Goal: Information Seeking & Learning: Learn about a topic

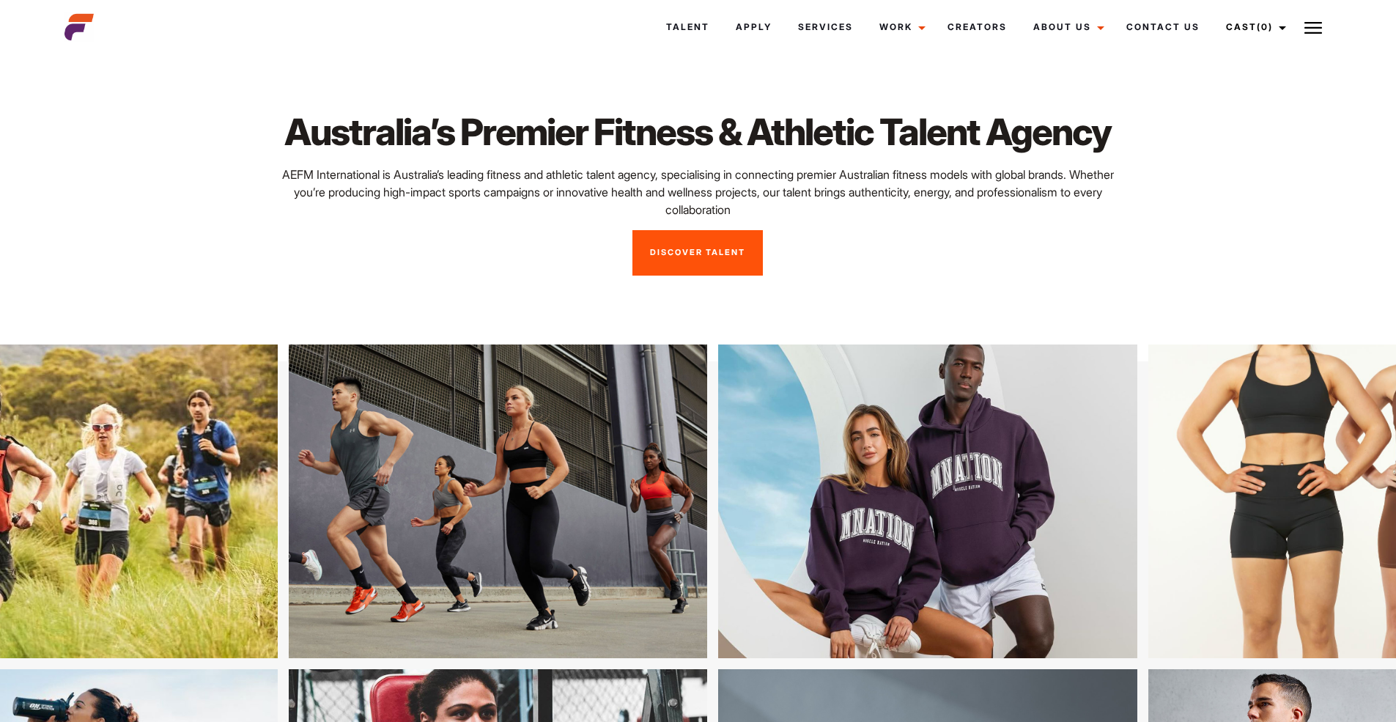
click at [719, 263] on link "Discover Talent" at bounding box center [698, 252] width 130 height 45
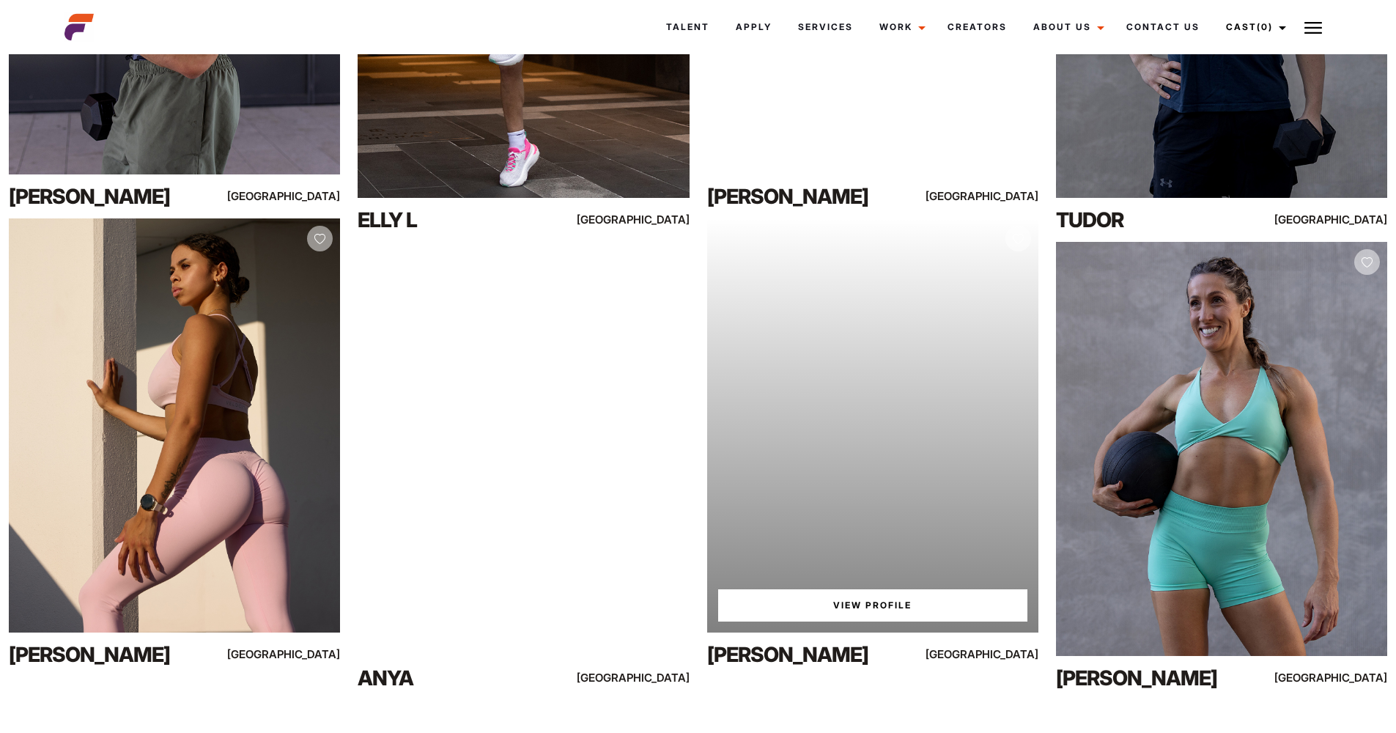
scroll to position [2386, 0]
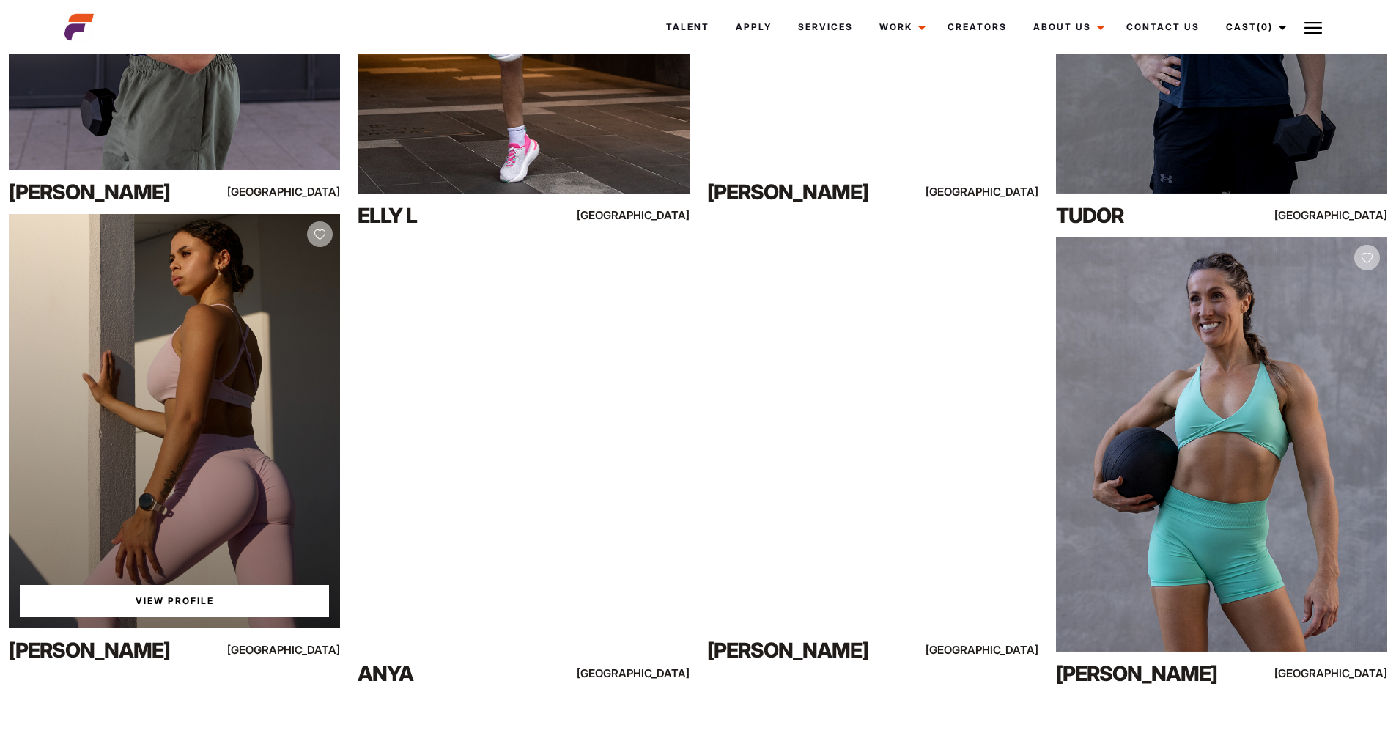
click at [214, 455] on div "View Profile" at bounding box center [174, 421] width 331 height 414
click at [188, 608] on link "View Profile" at bounding box center [174, 601] width 309 height 32
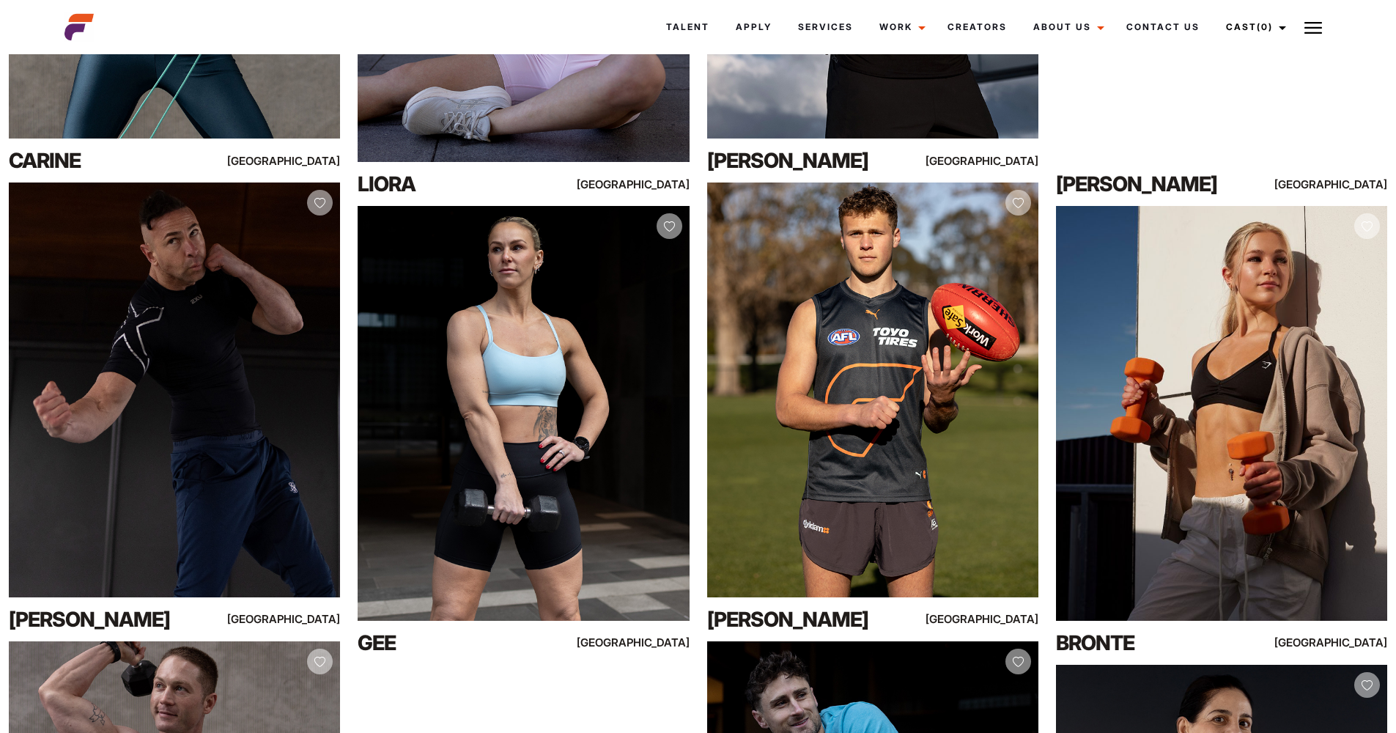
scroll to position [3335, 0]
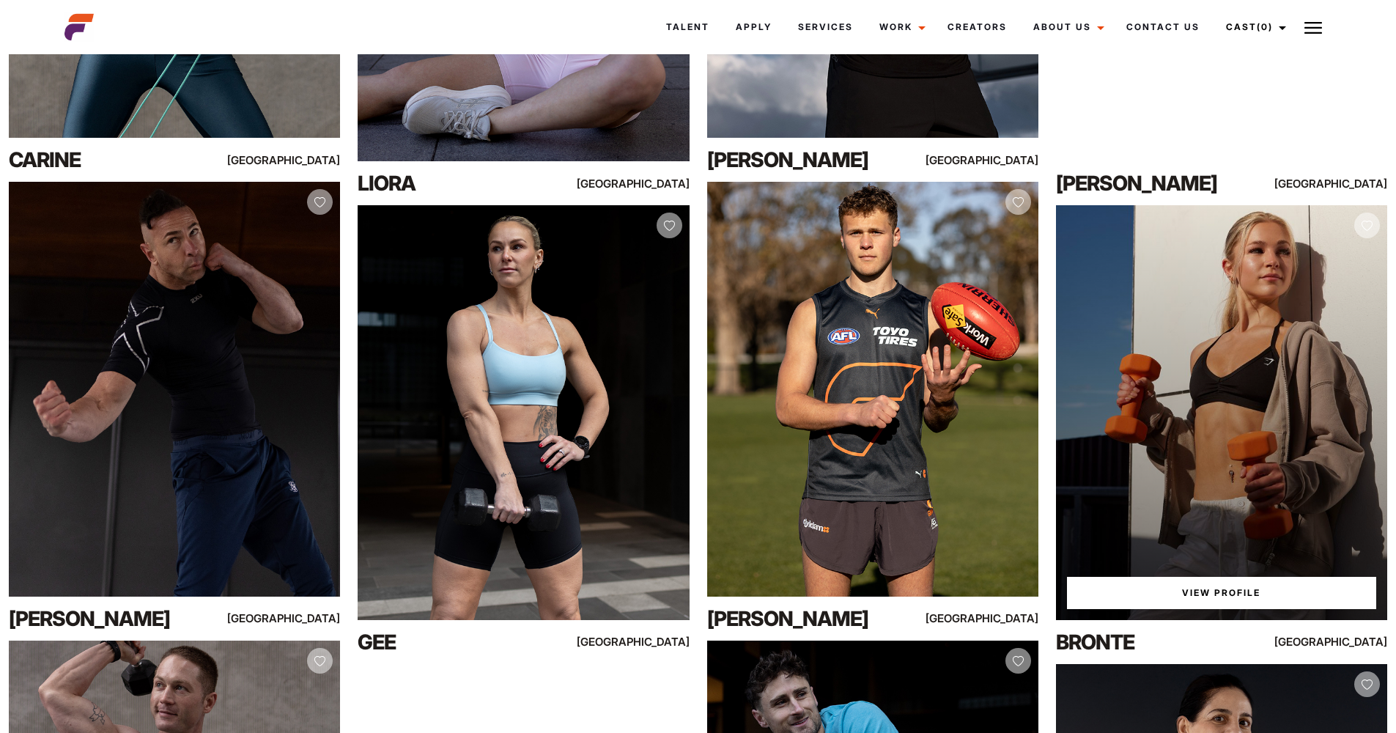
click at [1219, 591] on link "View Profile" at bounding box center [1221, 593] width 309 height 32
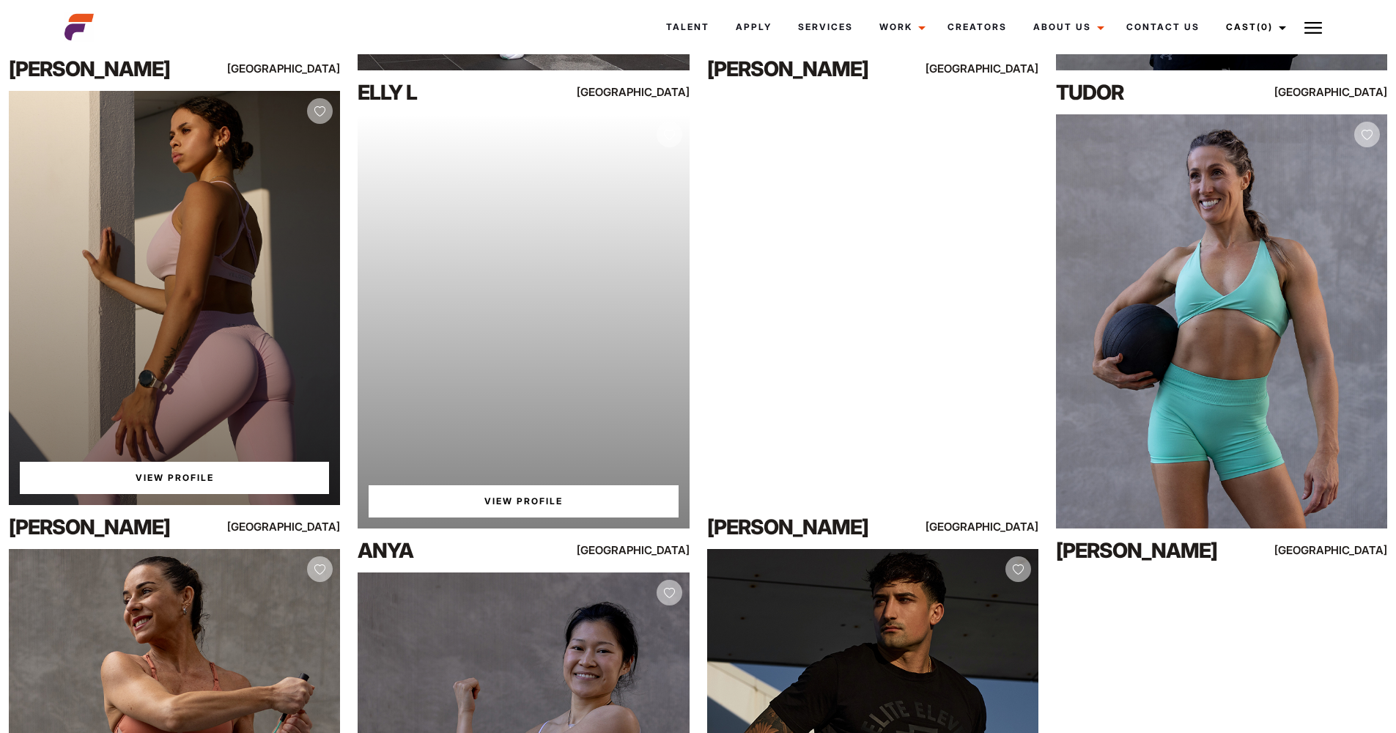
scroll to position [2460, 0]
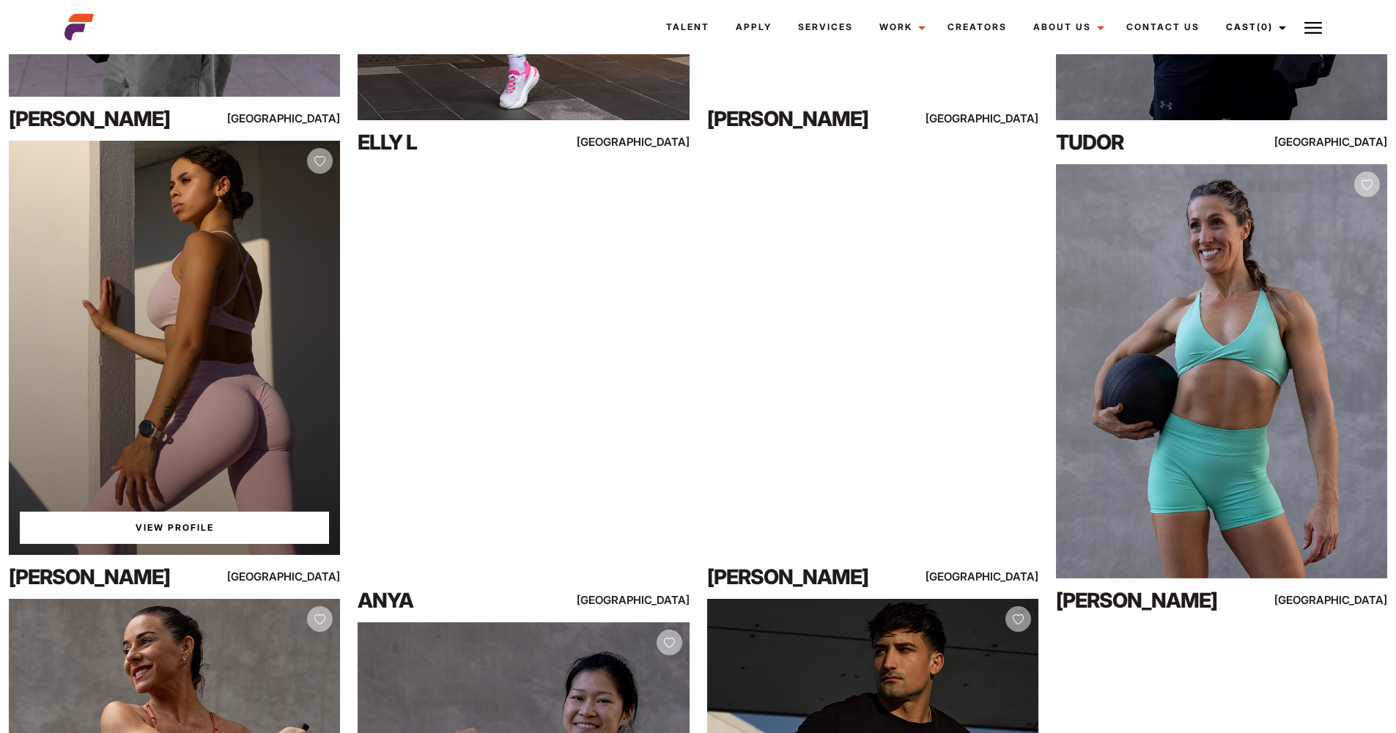
click at [228, 527] on link "View Profile" at bounding box center [174, 528] width 309 height 32
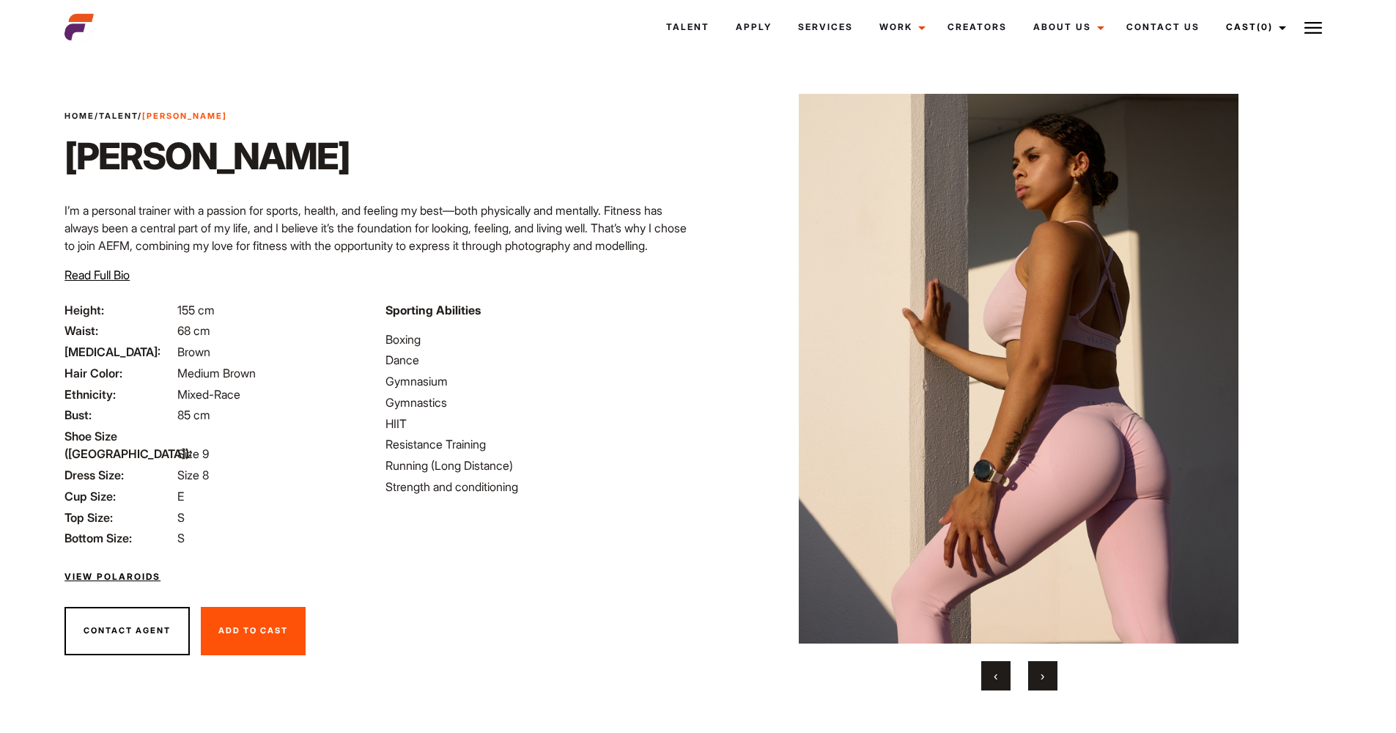
click at [1041, 671] on span "›" at bounding box center [1043, 675] width 4 height 15
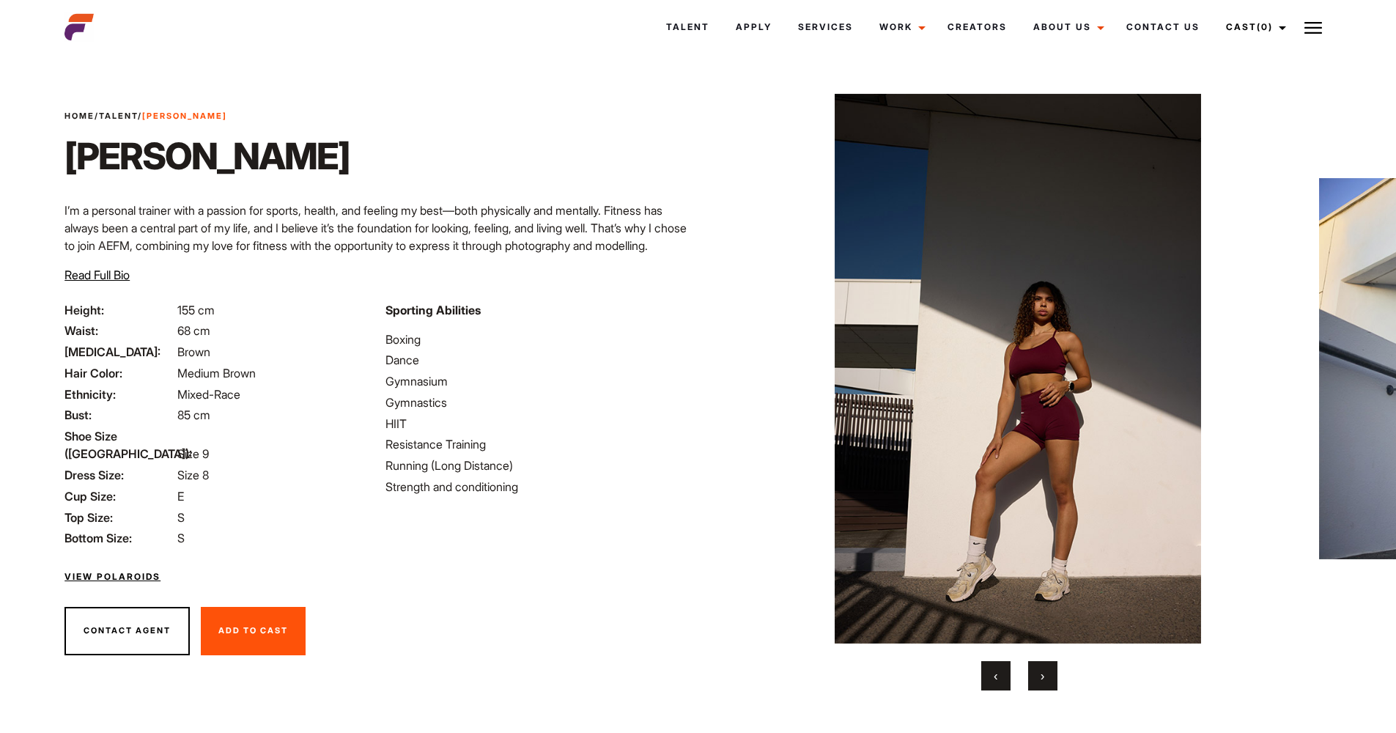
click at [1048, 646] on div "‹ ›" at bounding box center [1020, 392] width 572 height 597
click at [1057, 679] on button "›" at bounding box center [1042, 675] width 29 height 29
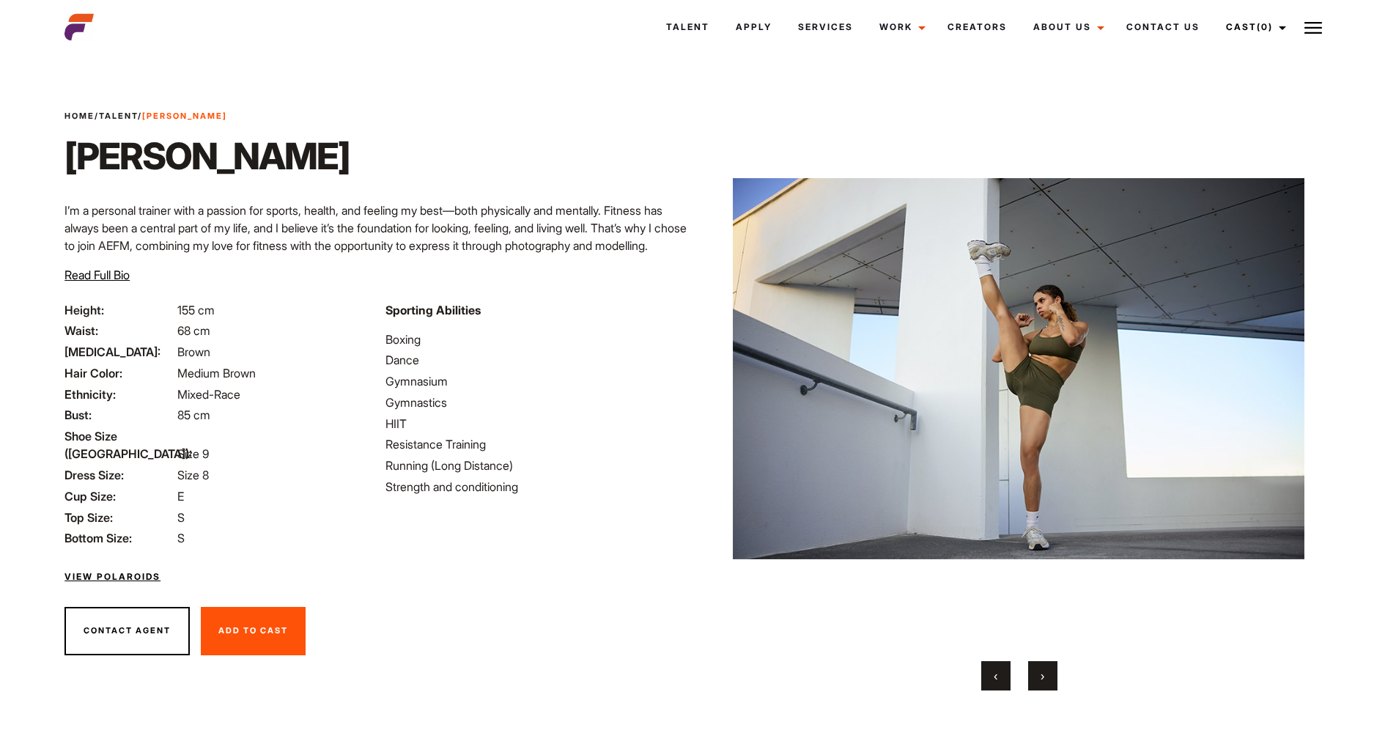
click at [1057, 679] on button "›" at bounding box center [1042, 675] width 29 height 29
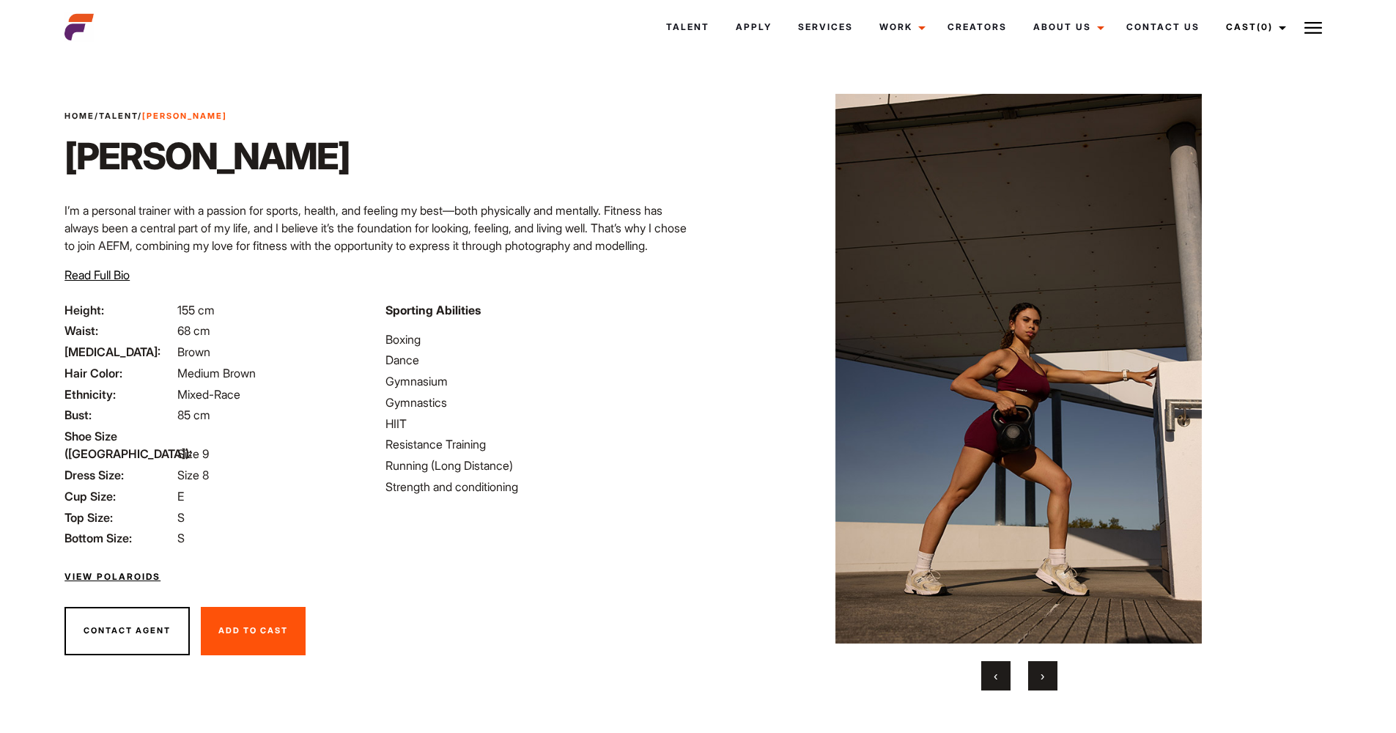
click at [1047, 671] on button "›" at bounding box center [1042, 675] width 29 height 29
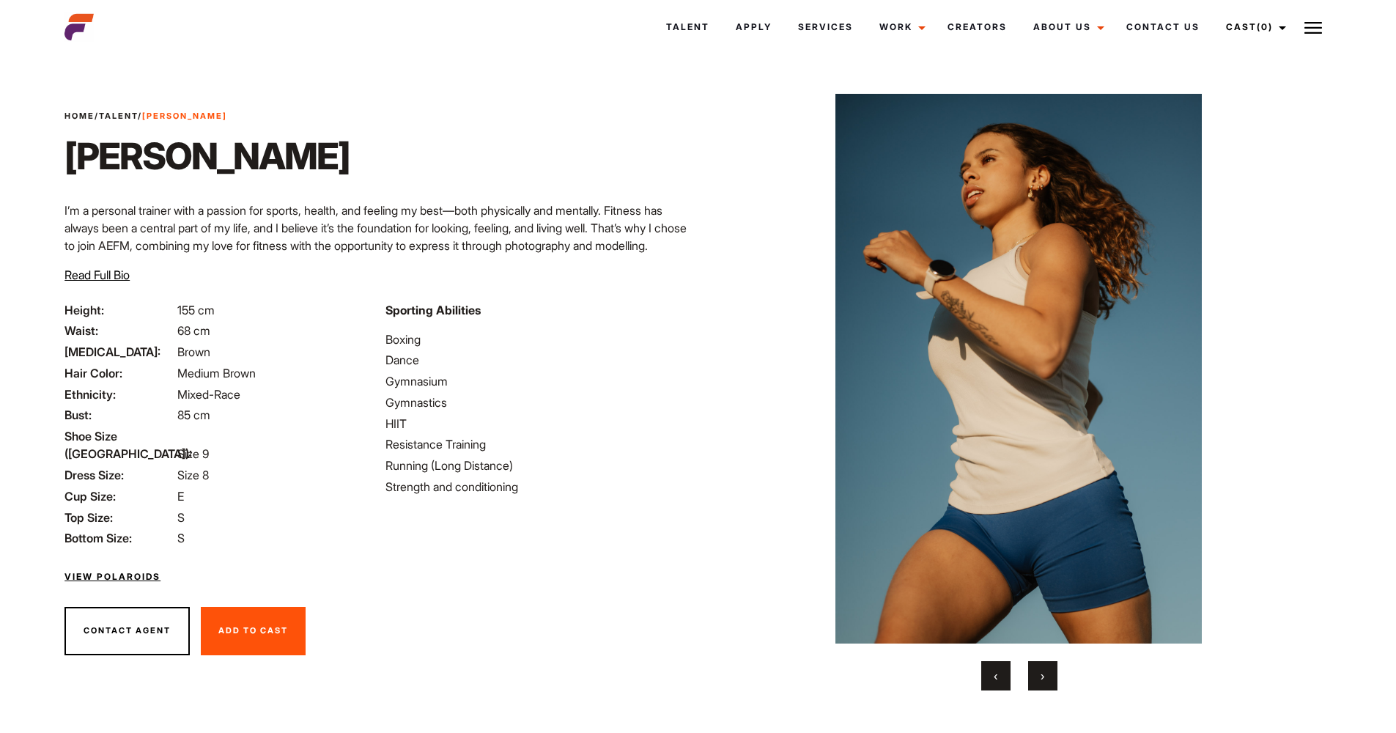
click at [1048, 671] on button "›" at bounding box center [1042, 675] width 29 height 29
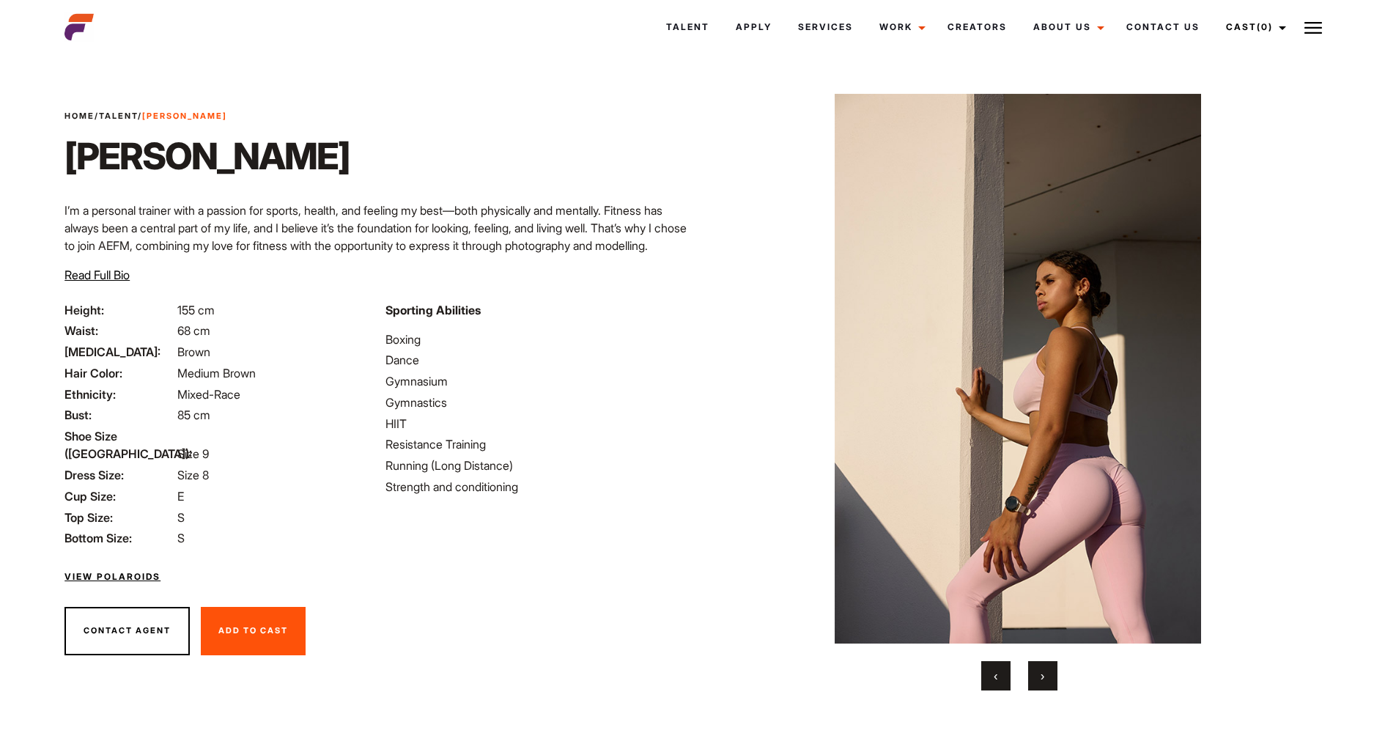
click at [1048, 671] on button "›" at bounding box center [1042, 675] width 29 height 29
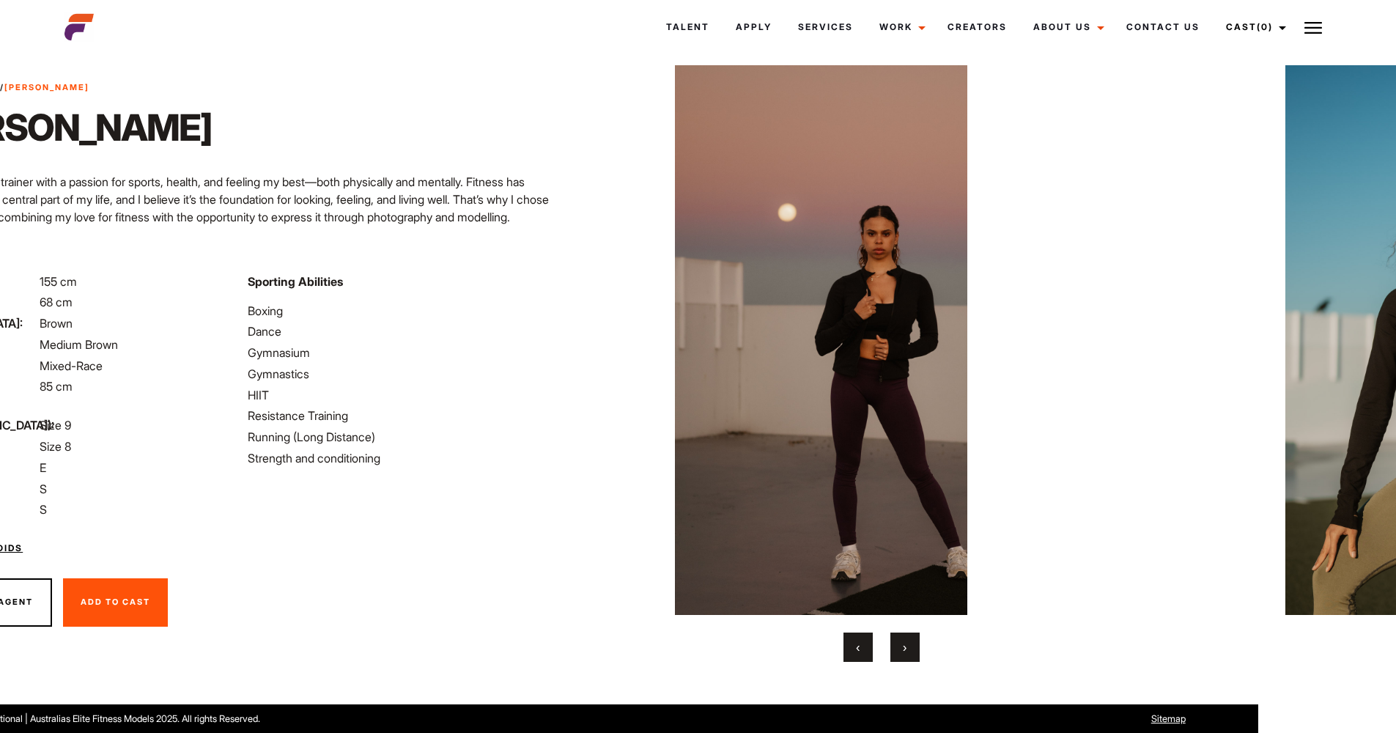
scroll to position [29, 159]
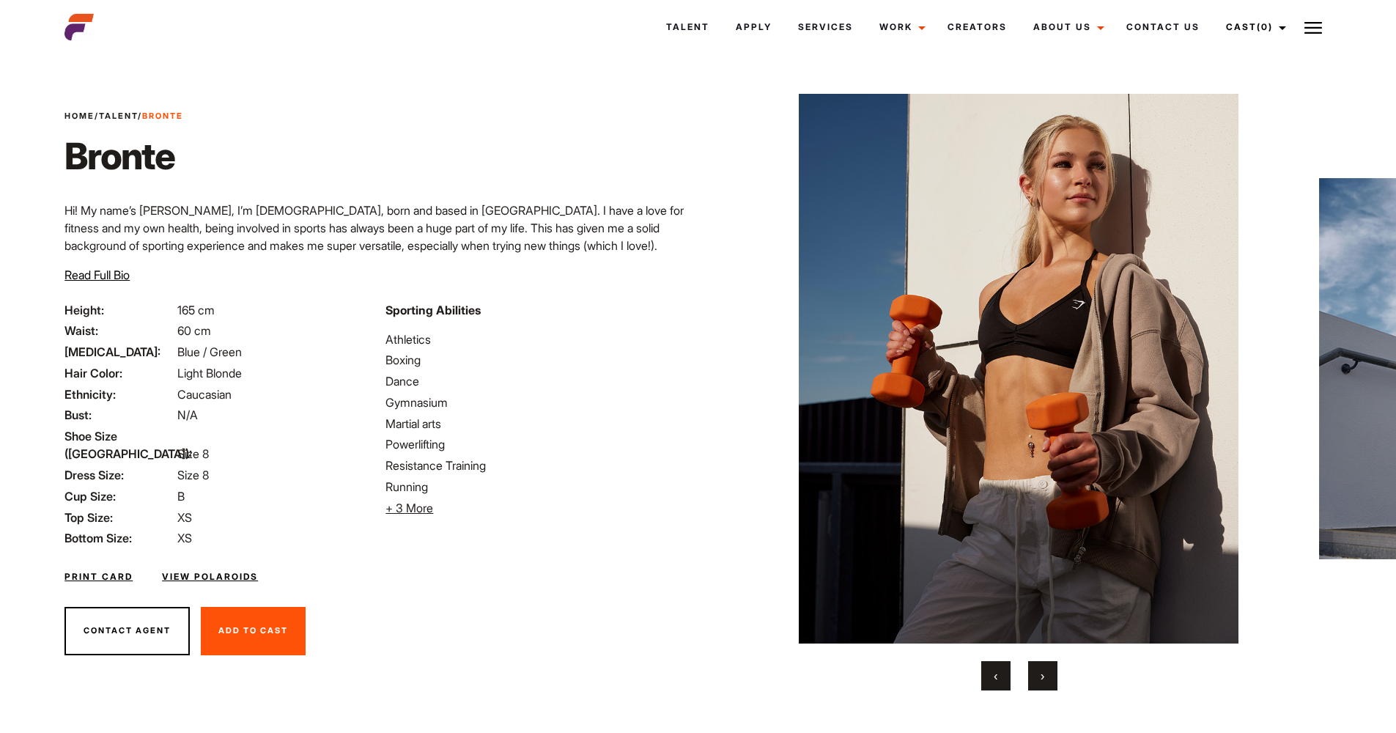
click at [1041, 681] on span "›" at bounding box center [1043, 675] width 4 height 15
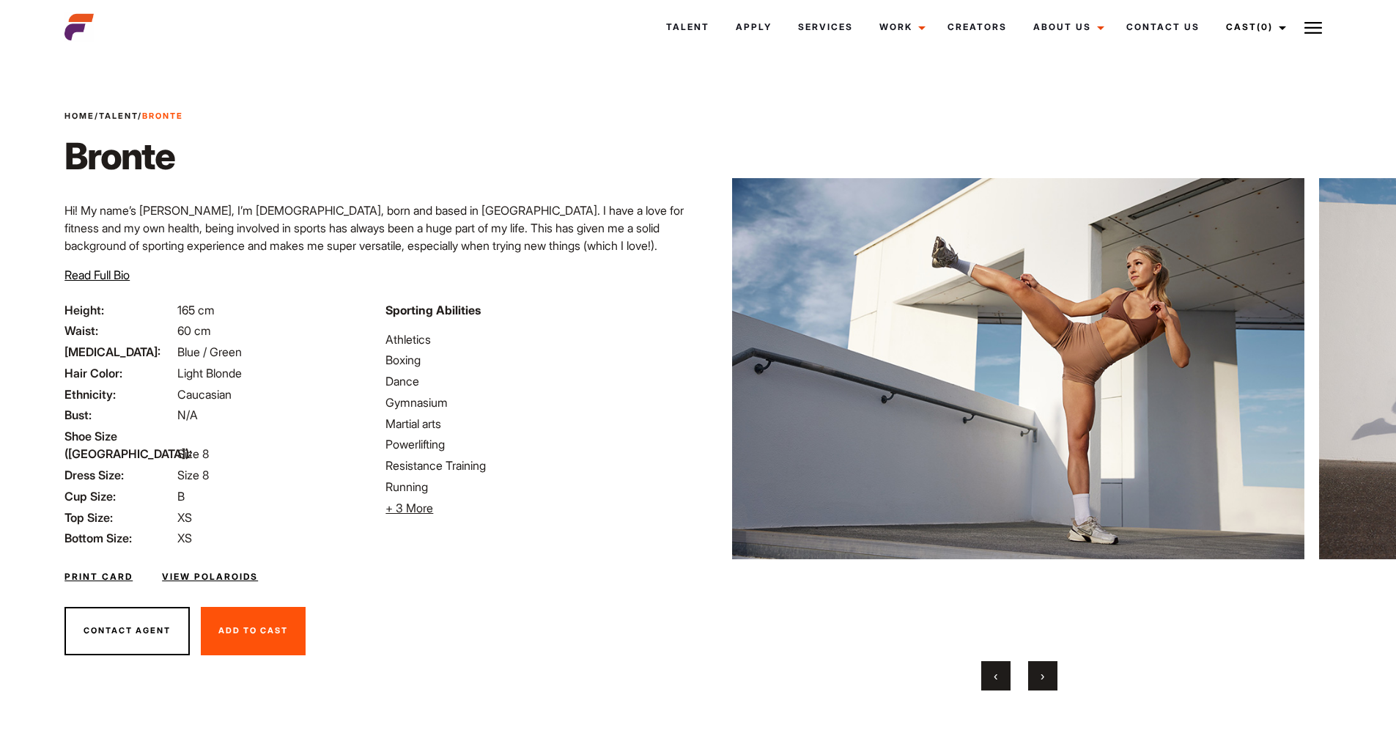
click at [1038, 672] on button "›" at bounding box center [1042, 675] width 29 height 29
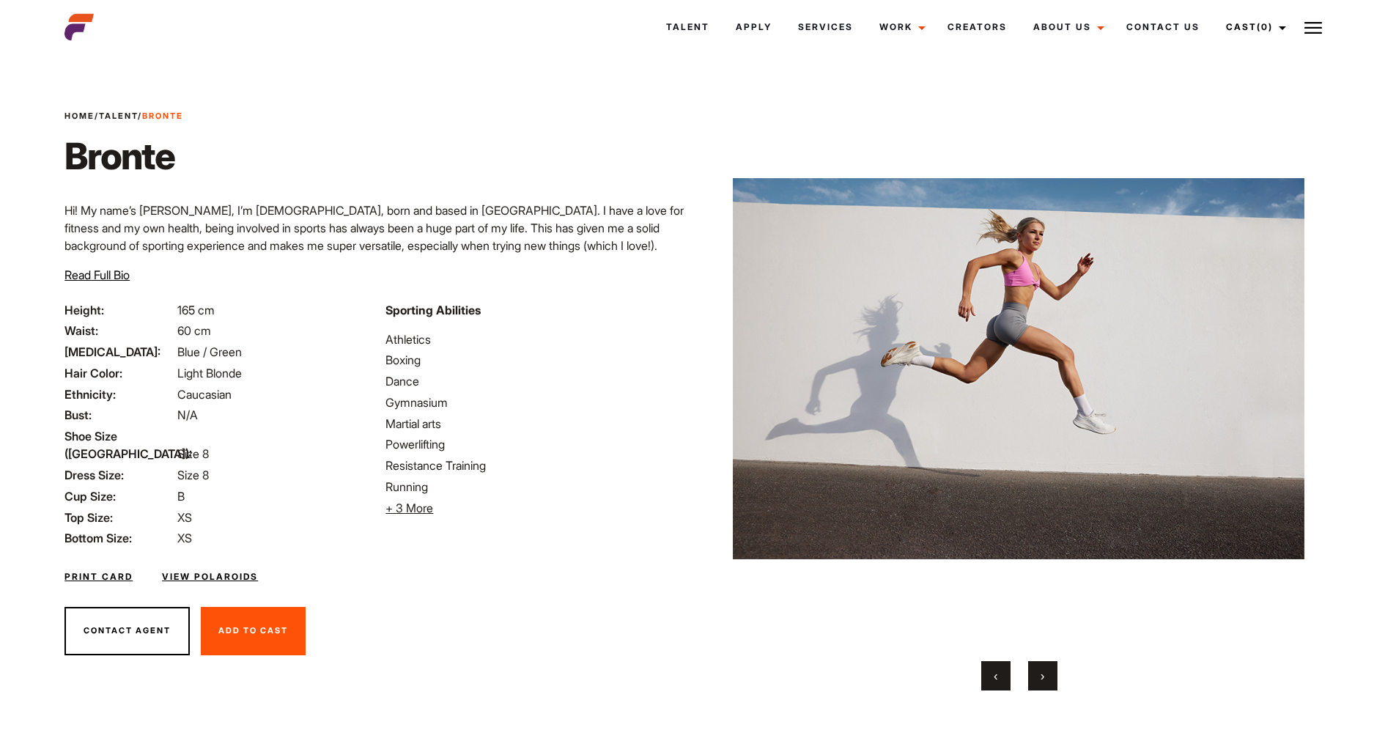
click at [1038, 672] on button "›" at bounding box center [1042, 675] width 29 height 29
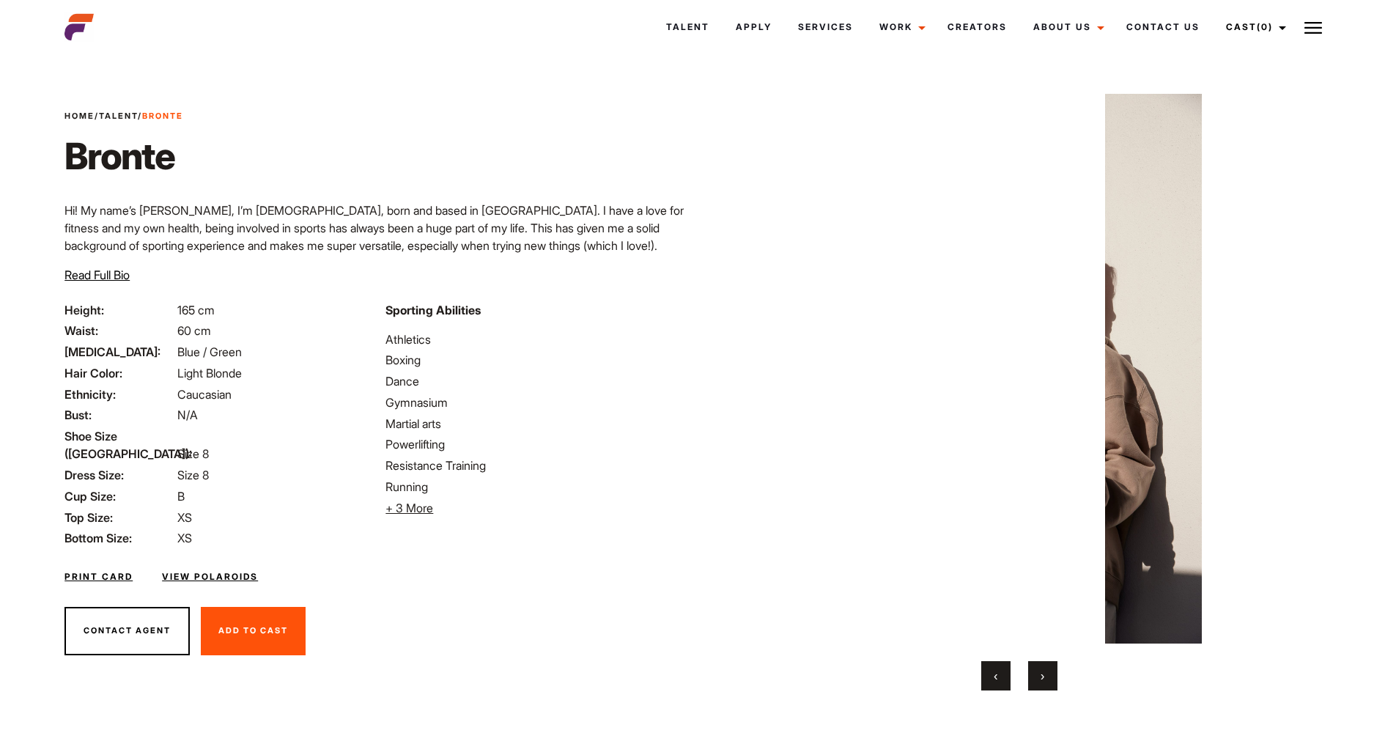
click at [1038, 672] on button "›" at bounding box center [1042, 675] width 29 height 29
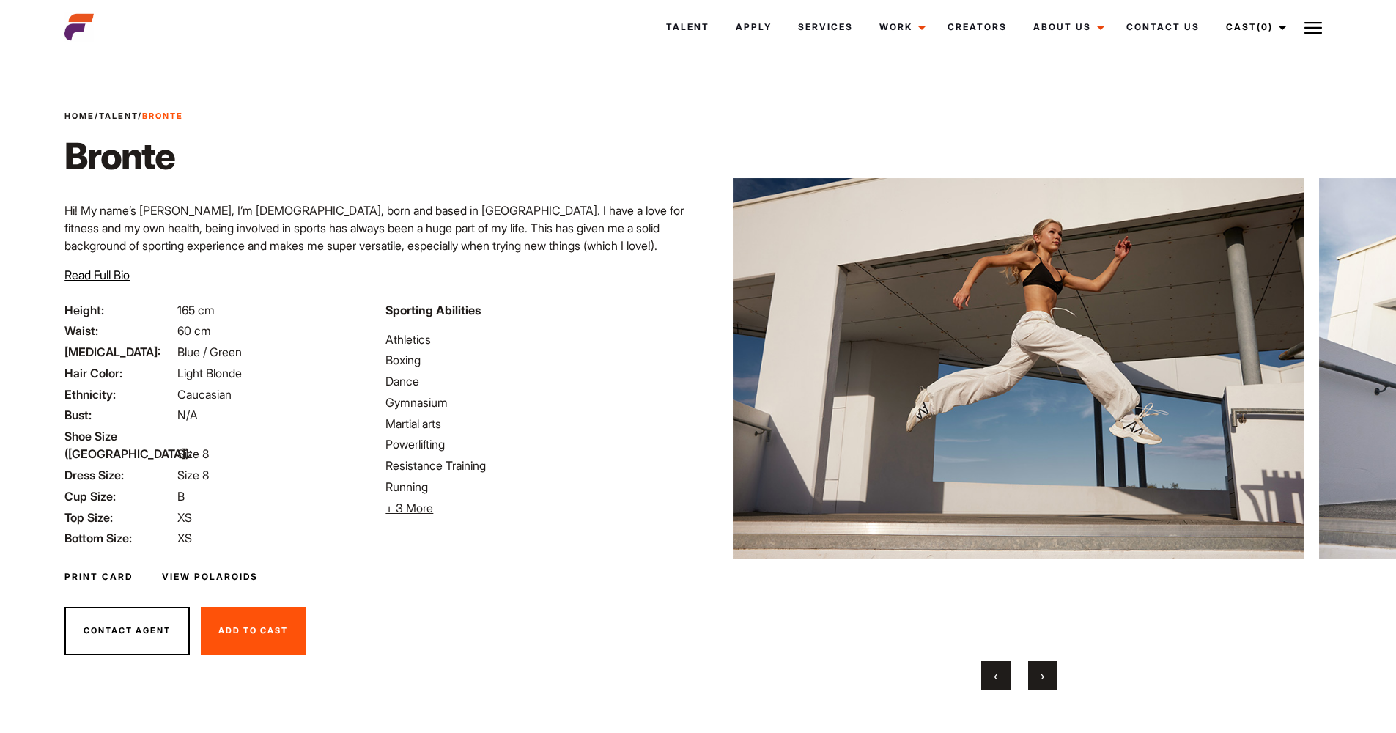
click at [1023, 685] on div "‹ ›" at bounding box center [1020, 675] width 572 height 29
click at [1042, 676] on span "›" at bounding box center [1043, 675] width 4 height 15
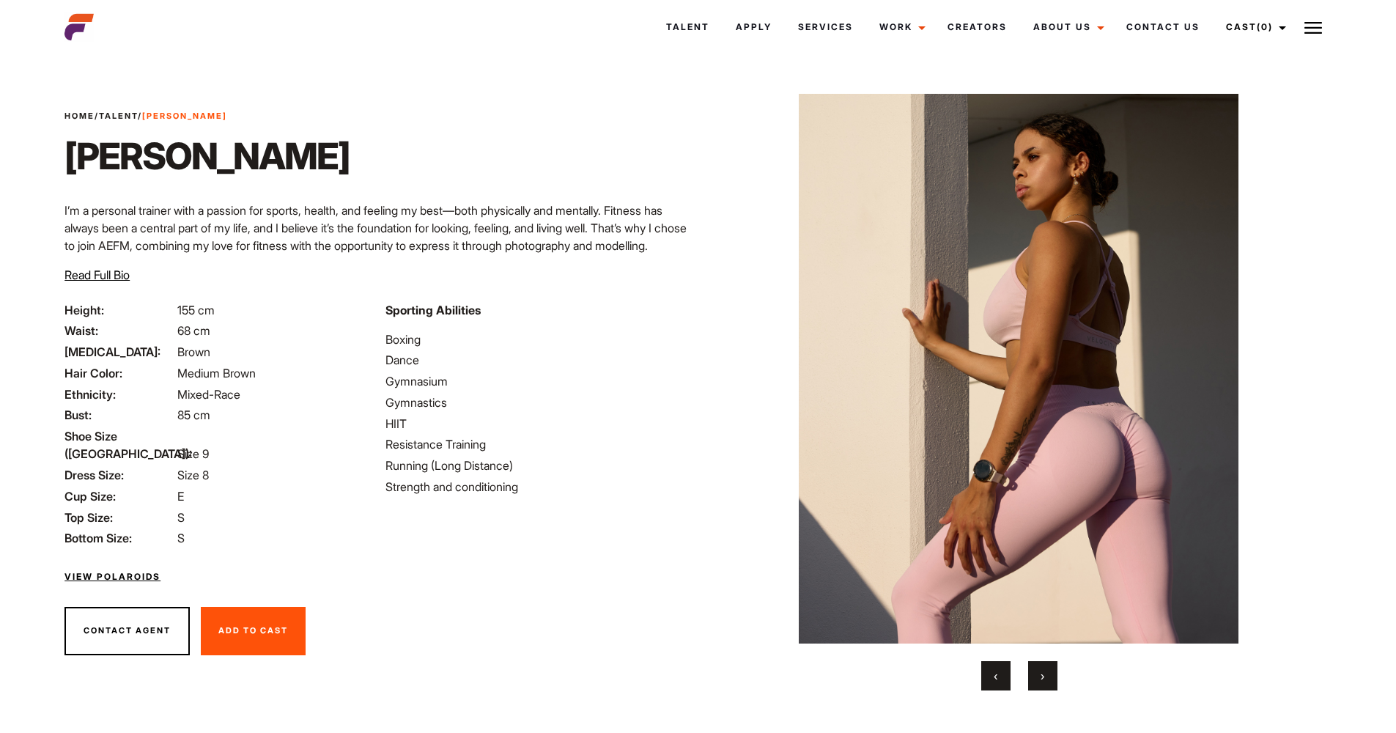
click at [1047, 675] on button "›" at bounding box center [1042, 675] width 29 height 29
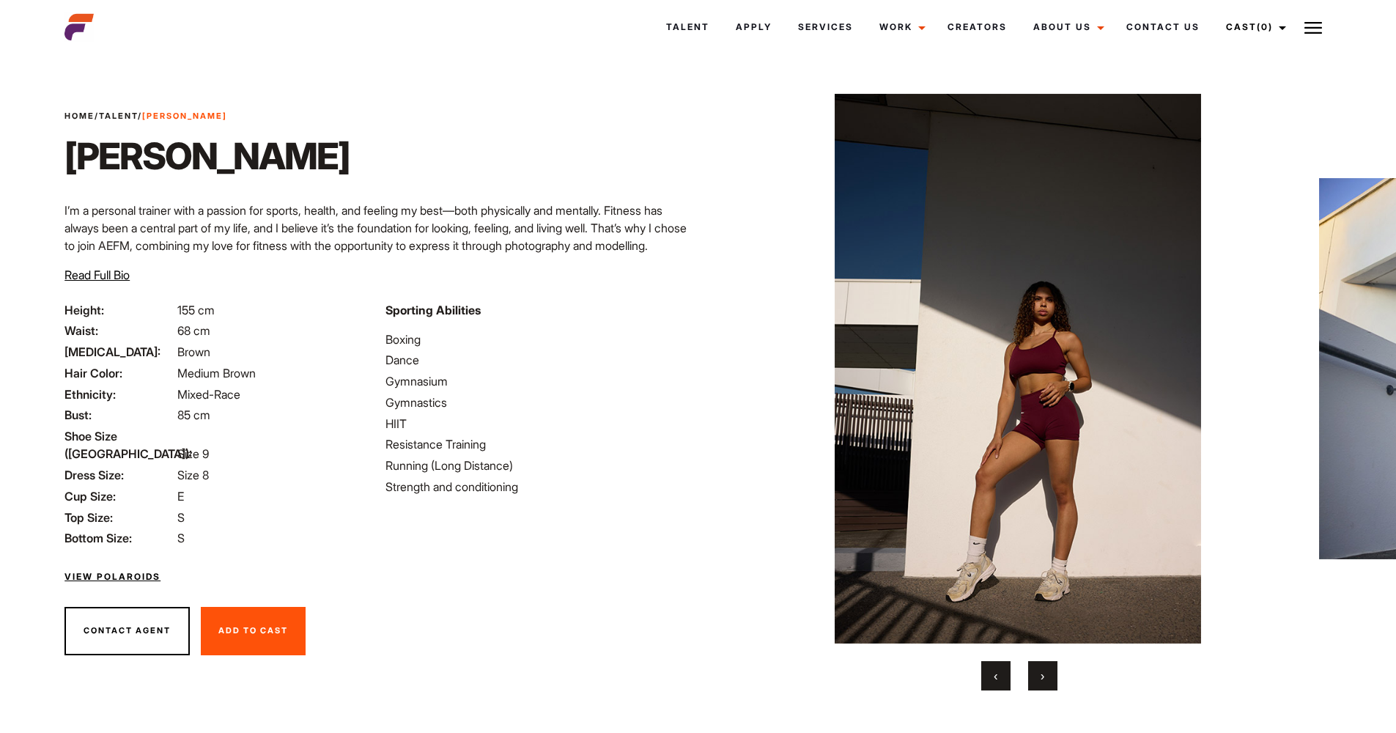
click at [1047, 675] on button "›" at bounding box center [1042, 675] width 29 height 29
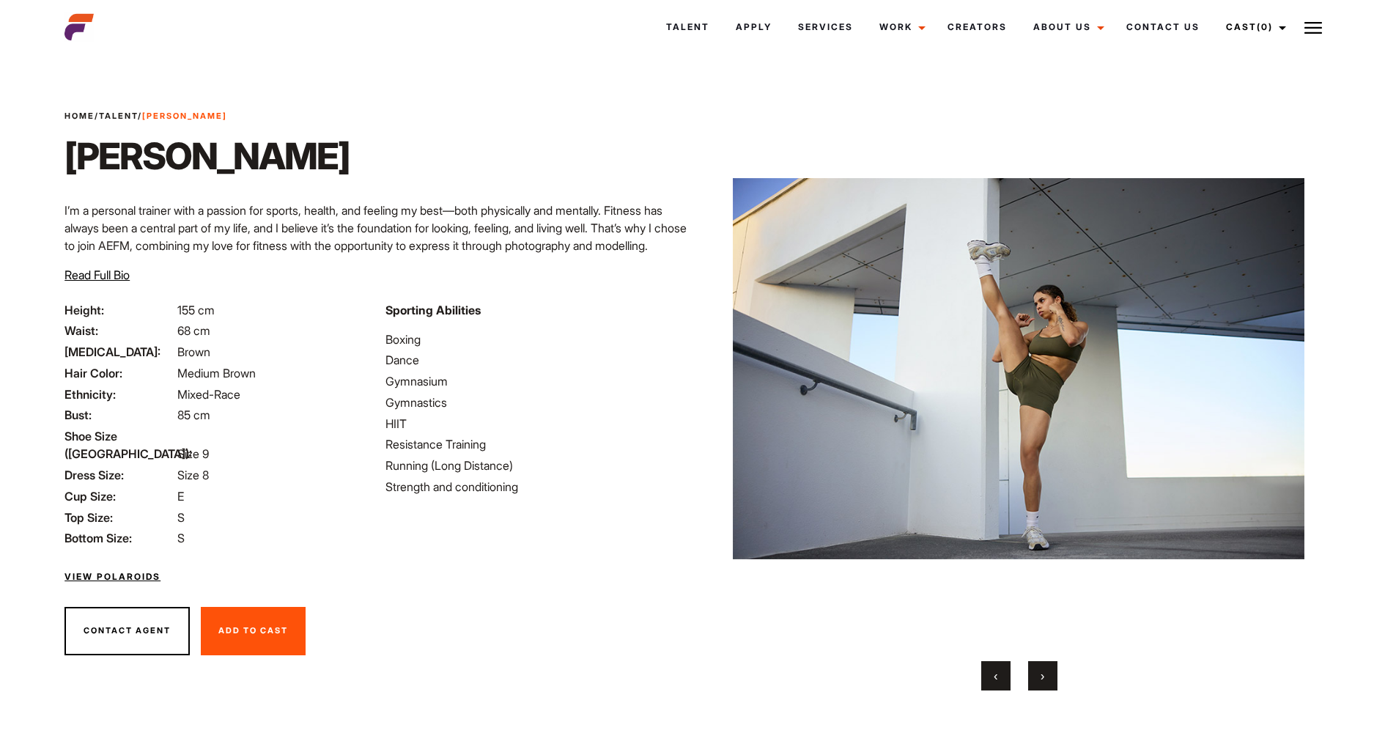
click at [1042, 676] on span "›" at bounding box center [1043, 675] width 4 height 15
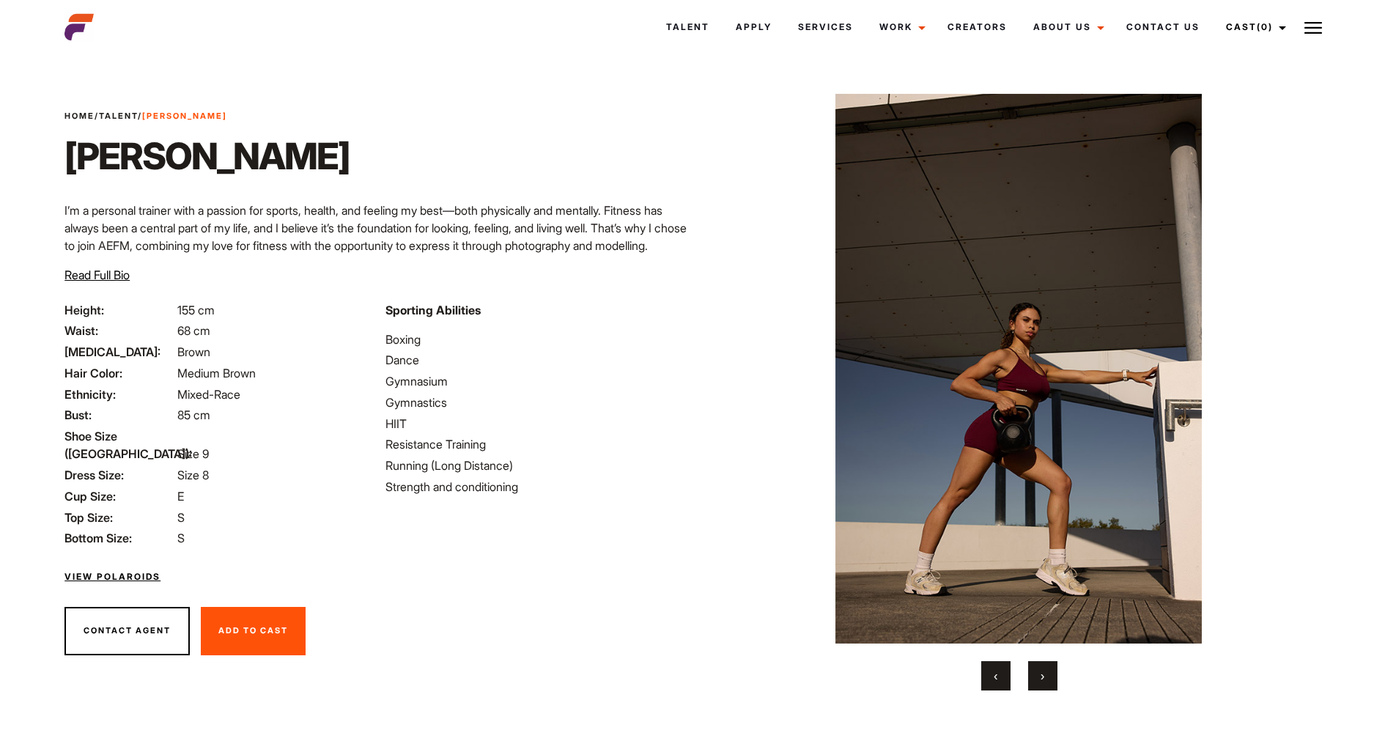
click at [1042, 676] on span "›" at bounding box center [1043, 675] width 4 height 15
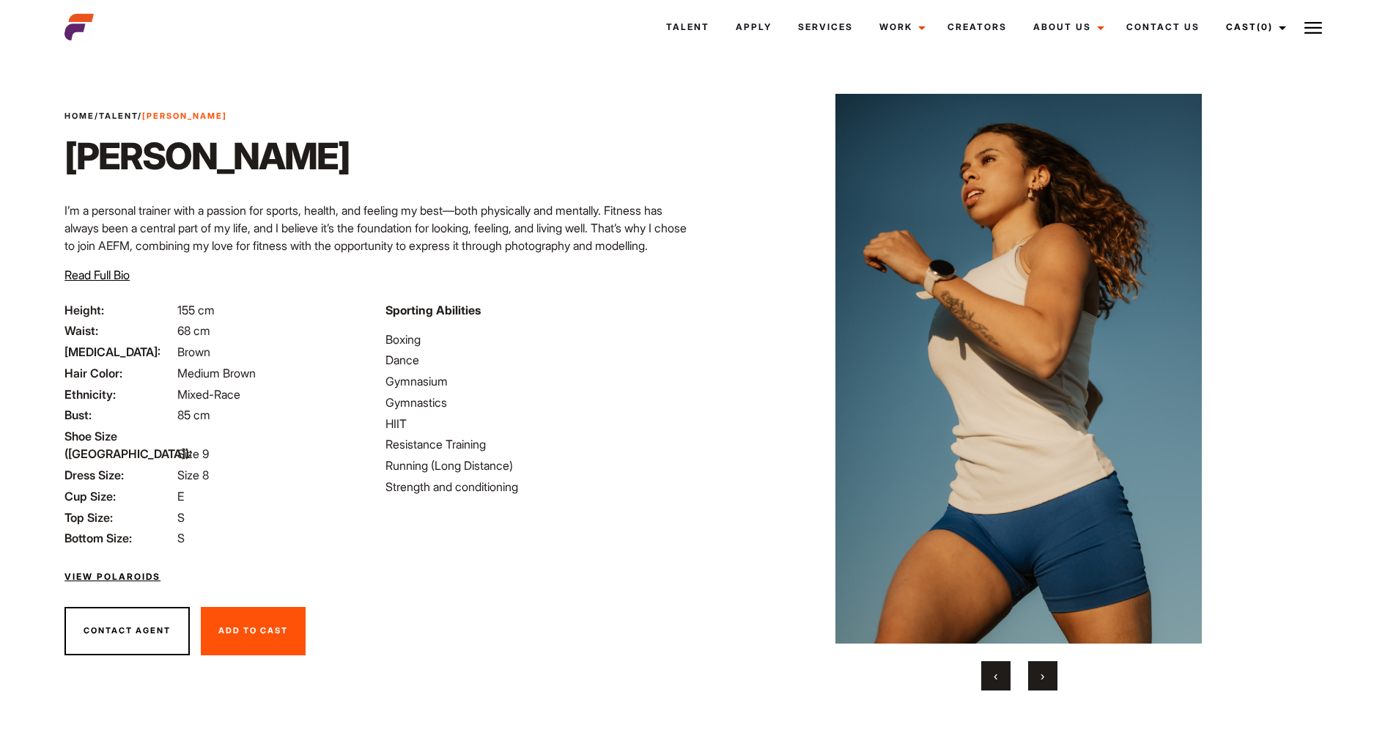
click at [1042, 676] on span "›" at bounding box center [1043, 675] width 4 height 15
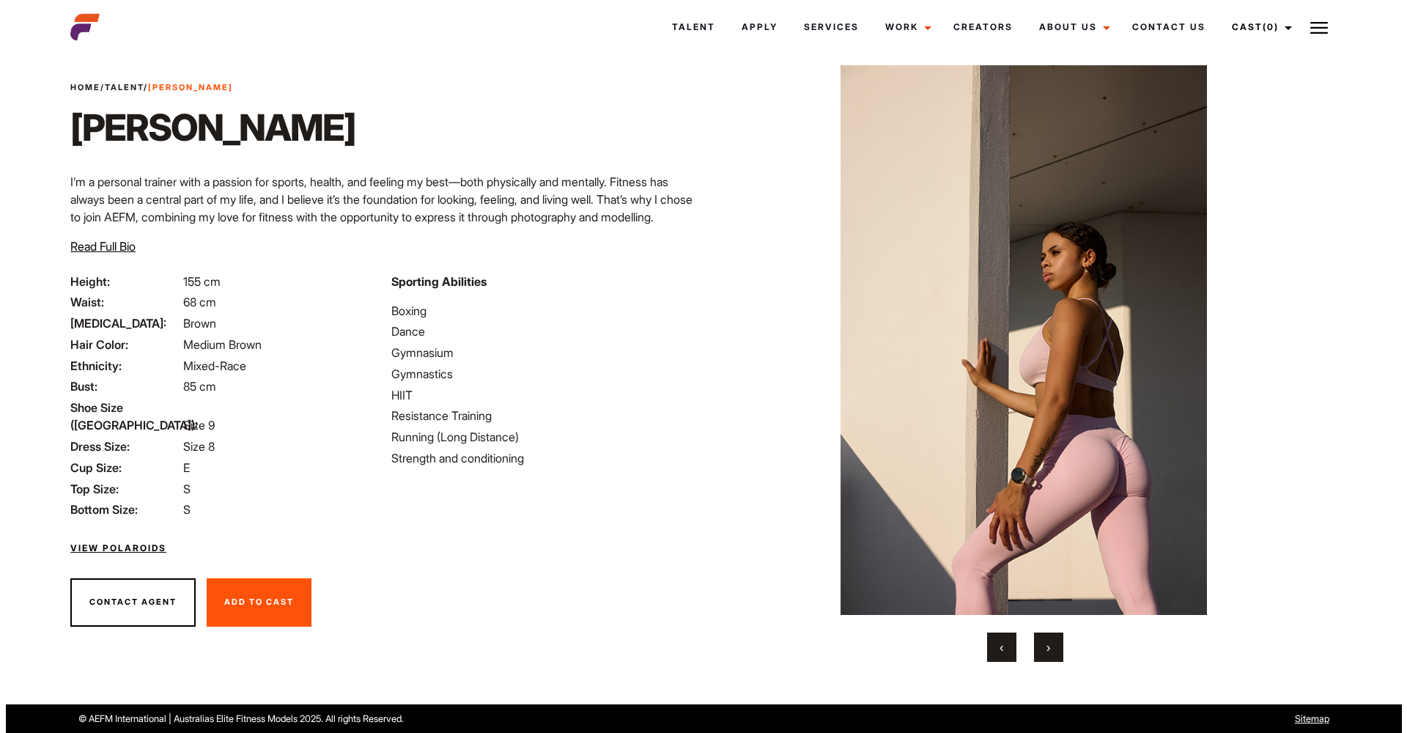
scroll to position [29, 0]
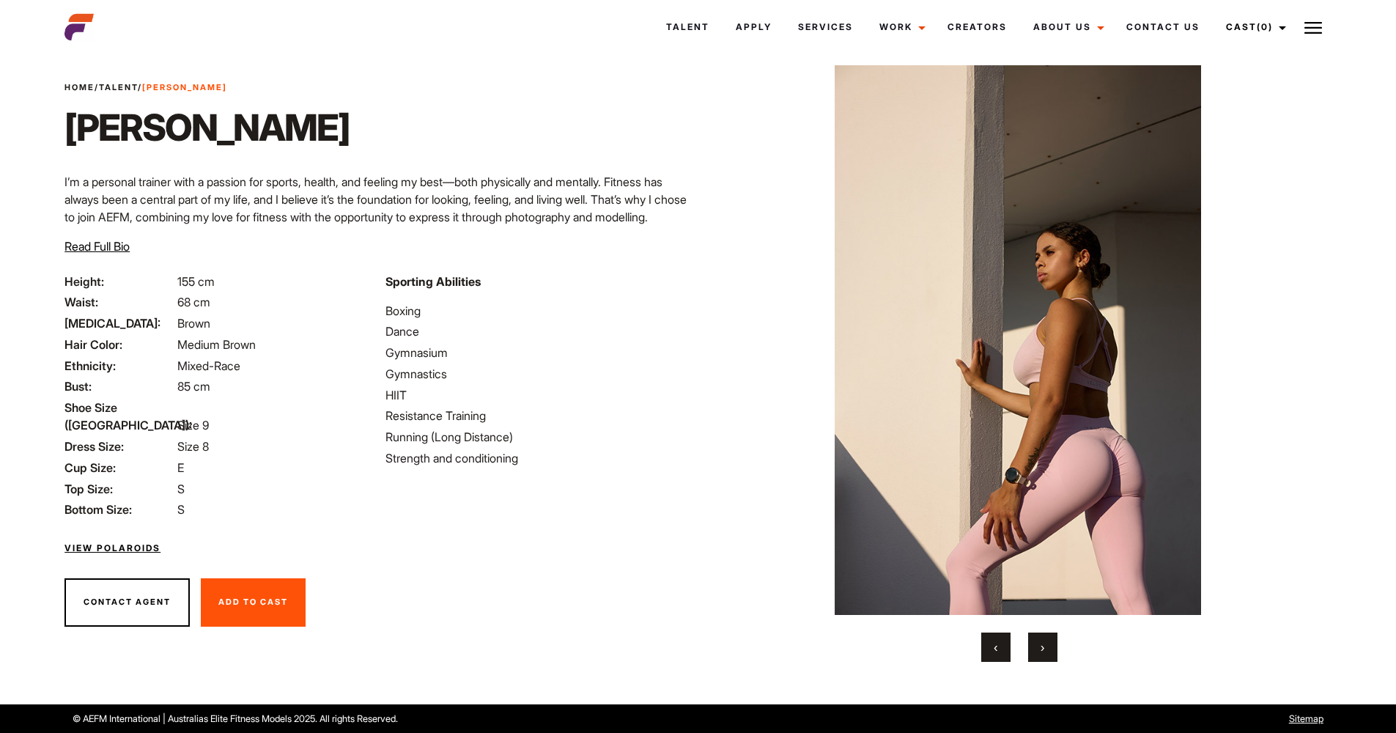
click at [102, 542] on link "View Polaroids" at bounding box center [112, 548] width 96 height 13
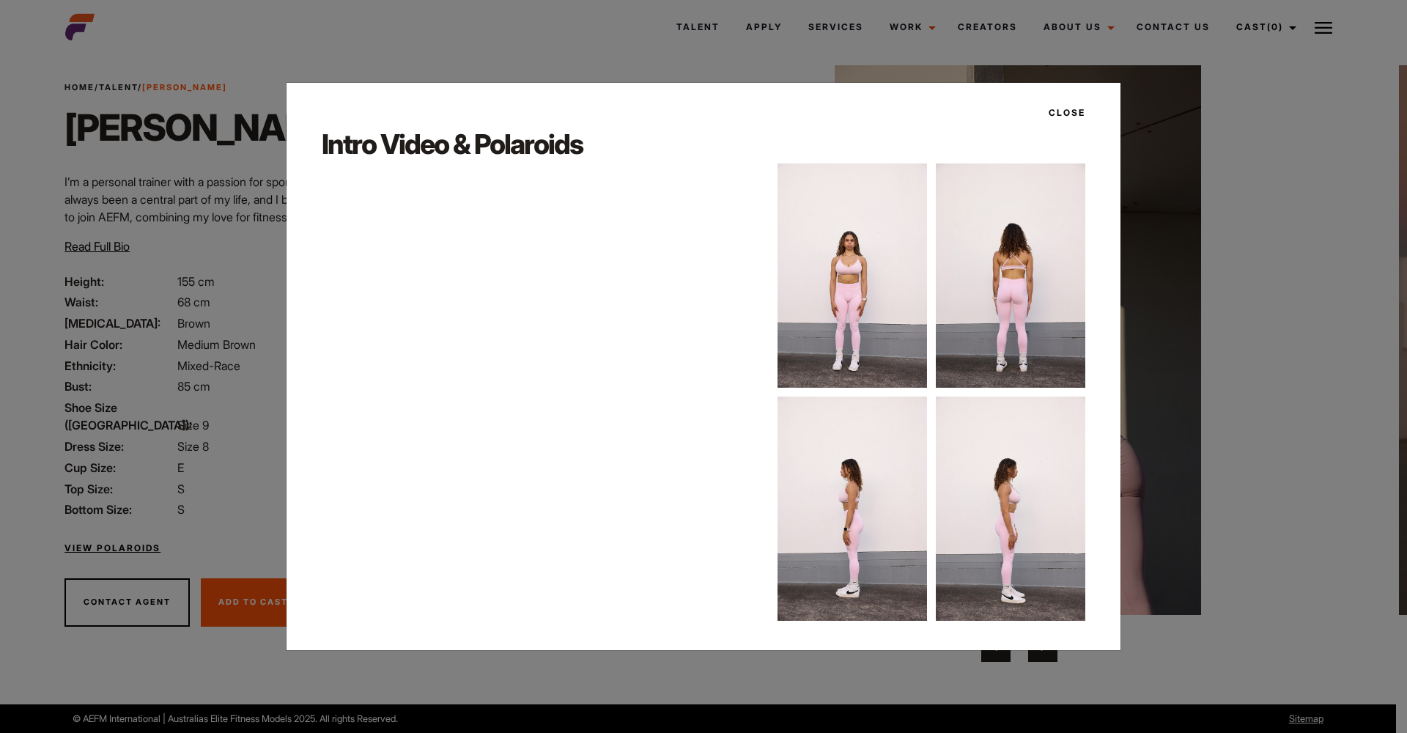
click at [892, 303] on img at bounding box center [853, 275] width 150 height 224
click at [859, 314] on img at bounding box center [853, 275] width 150 height 224
click at [1037, 342] on img at bounding box center [1011, 275] width 150 height 224
click at [1014, 344] on img at bounding box center [1011, 275] width 150 height 224
click at [1061, 111] on button "Close" at bounding box center [1062, 112] width 45 height 25
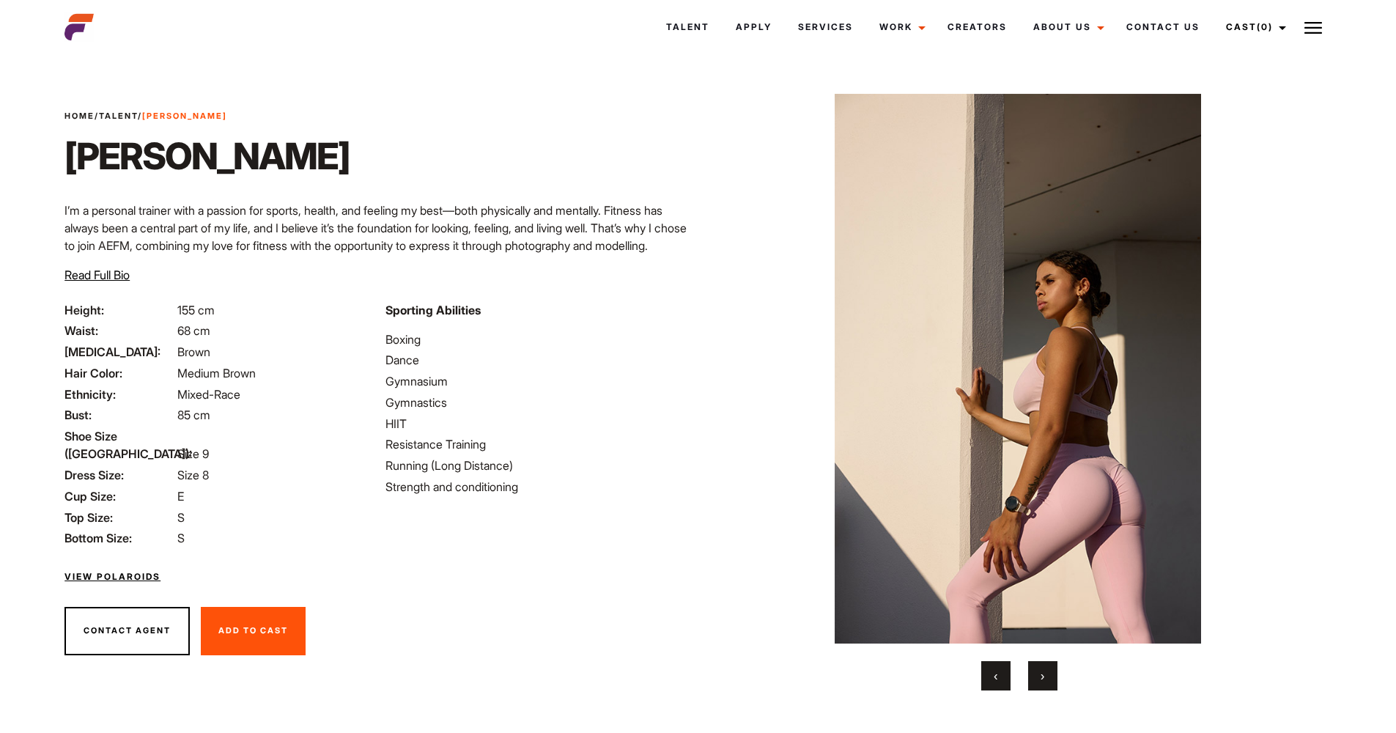
scroll to position [0, 0]
